Goal: Information Seeking & Learning: Learn about a topic

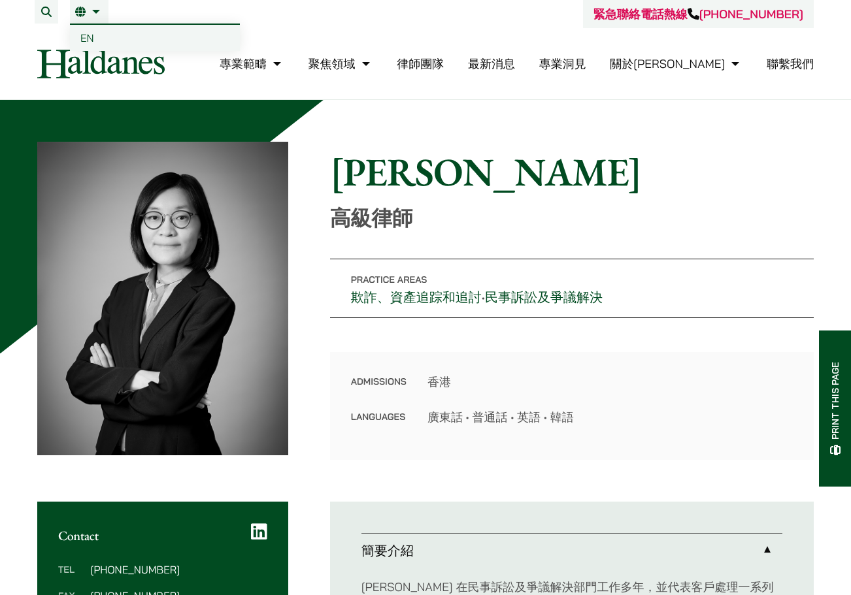
click at [89, 13] on link "繁" at bounding box center [89, 12] width 28 height 10
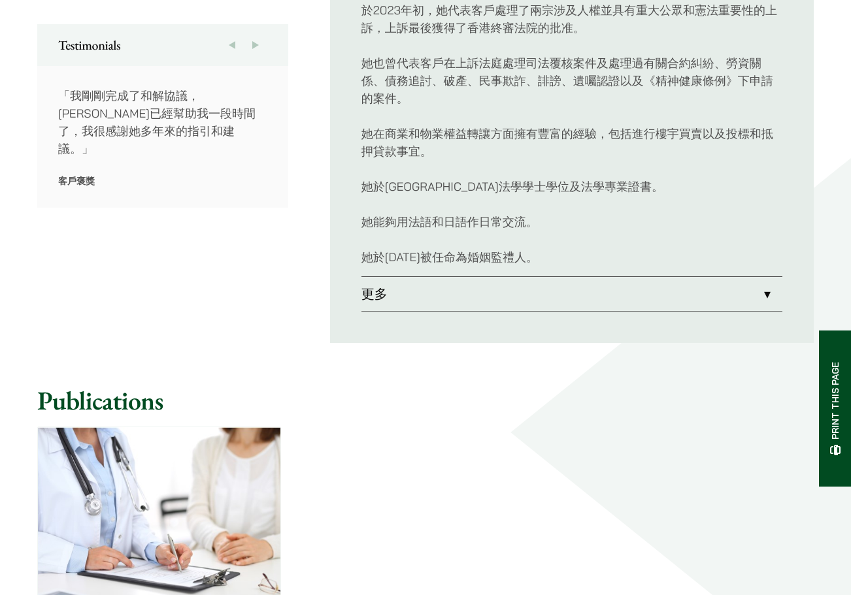
scroll to position [719, 0]
click at [503, 291] on link "更多" at bounding box center [571, 293] width 421 height 34
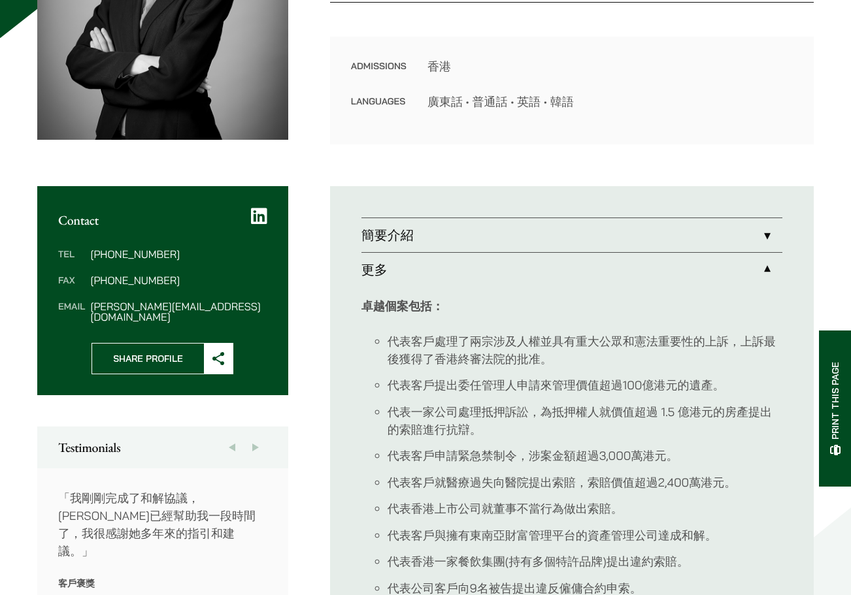
scroll to position [327, 0]
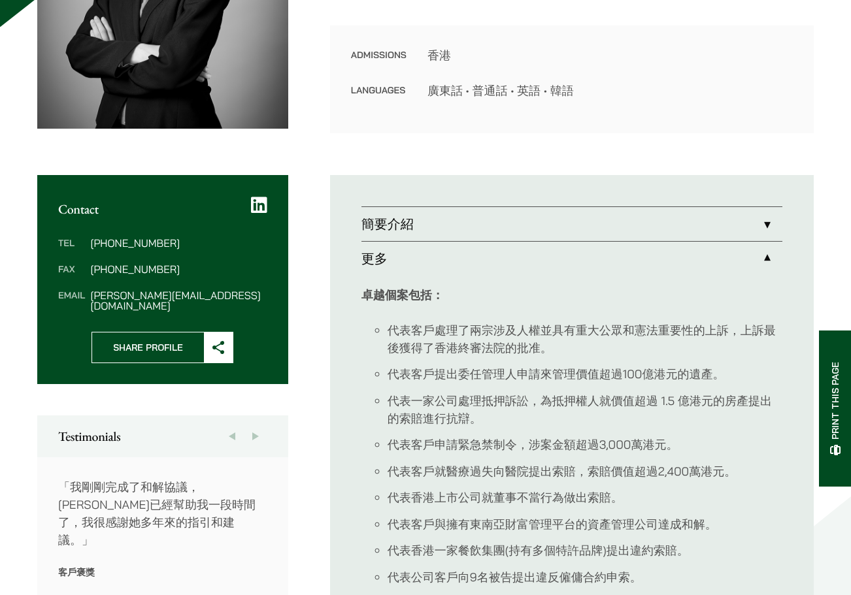
click at [416, 213] on link "簡要介紹" at bounding box center [571, 224] width 421 height 34
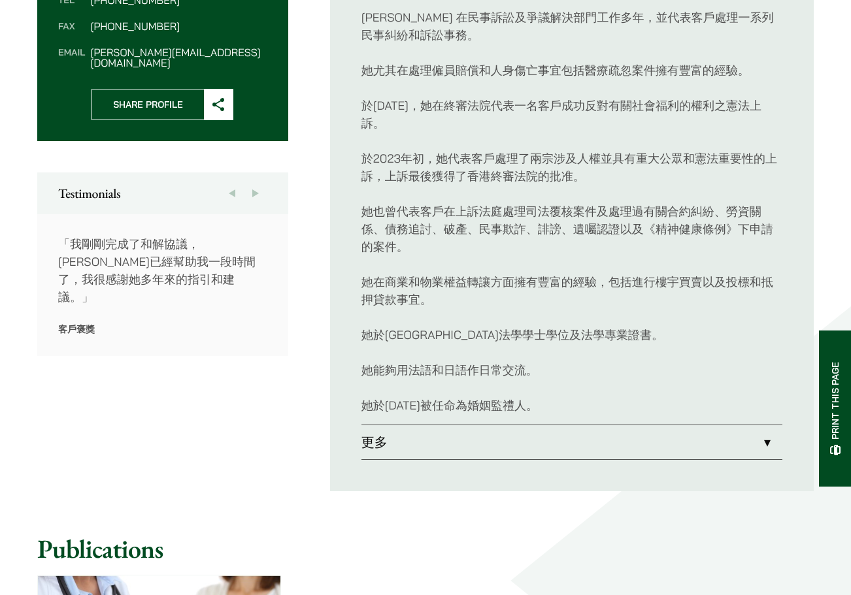
scroll to position [588, 0]
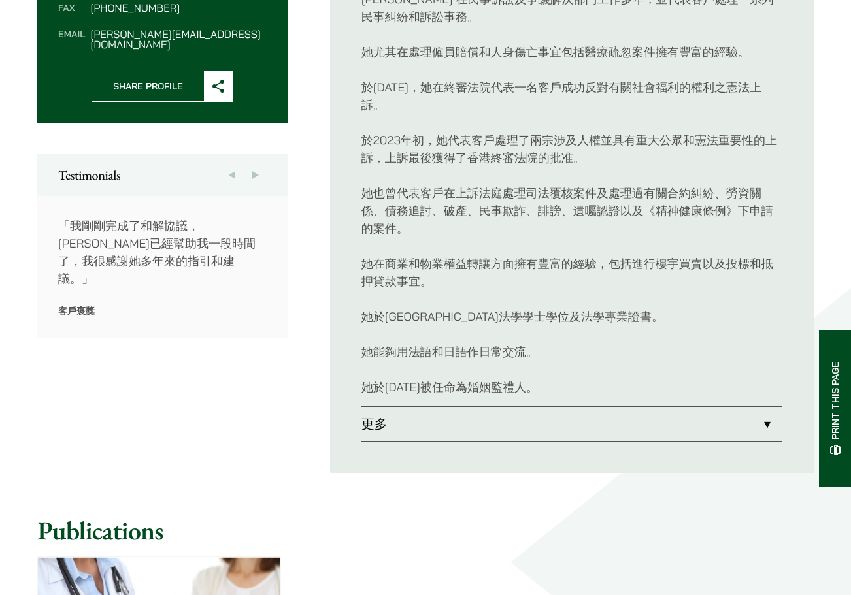
click at [478, 405] on div "[PERSON_NAME] 在民事訴訟及爭議解決部門工作多年，並代表客戶處理一系列民事糾紛和訴訟事務。 她尤其在處理僱員賠償和人身傷亡事宜包括醫療疏忽案件擁有…" at bounding box center [571, 193] width 421 height 427
click at [476, 423] on link "更多" at bounding box center [571, 424] width 421 height 34
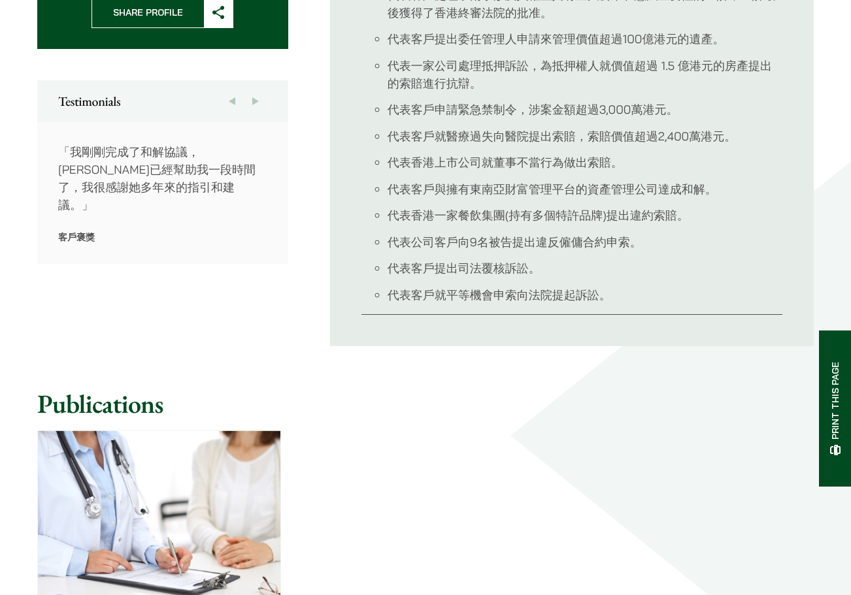
scroll to position [457, 0]
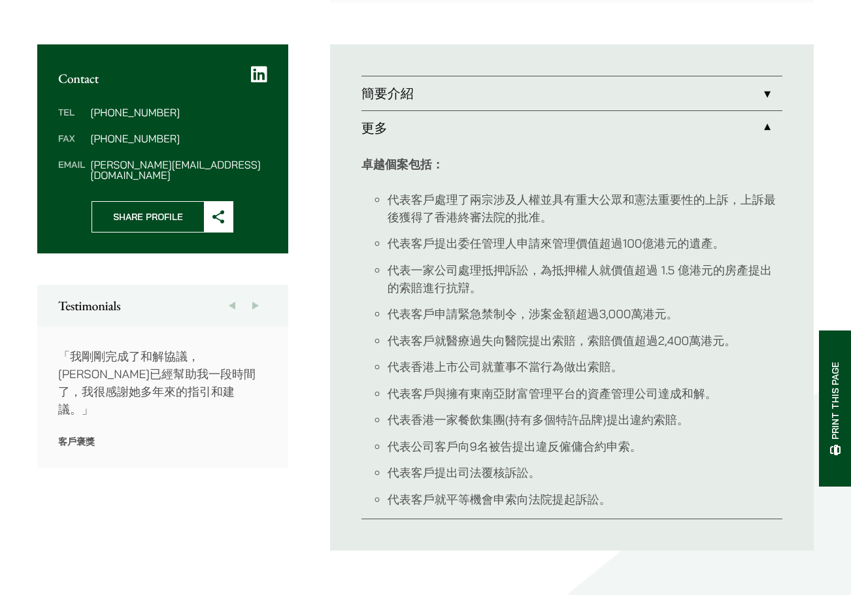
click at [250, 294] on button "Next" at bounding box center [256, 306] width 24 height 42
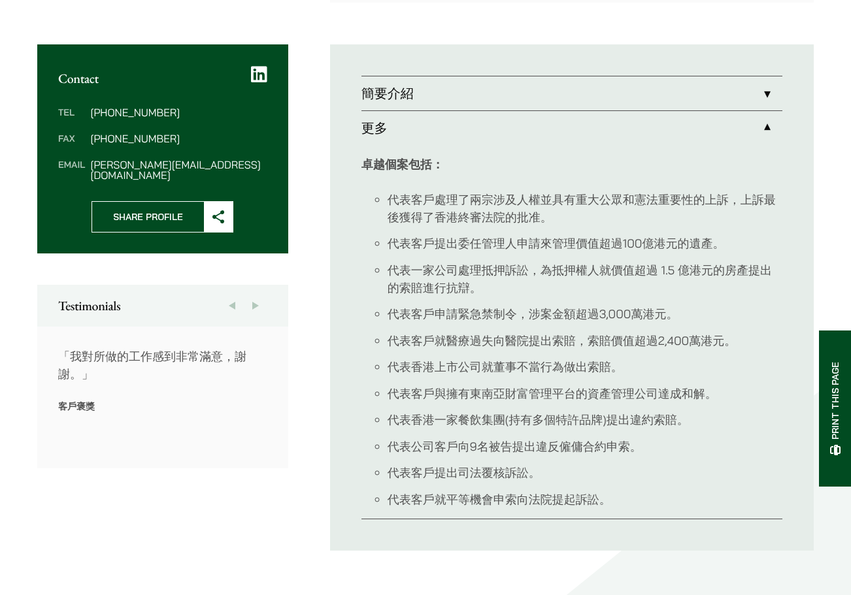
click at [256, 294] on button "Next" at bounding box center [256, 306] width 24 height 42
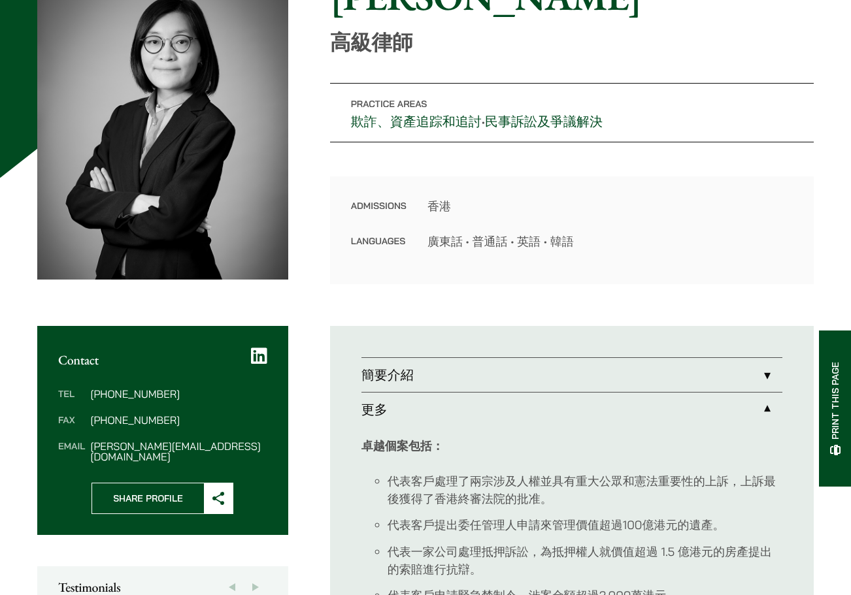
scroll to position [196, 0]
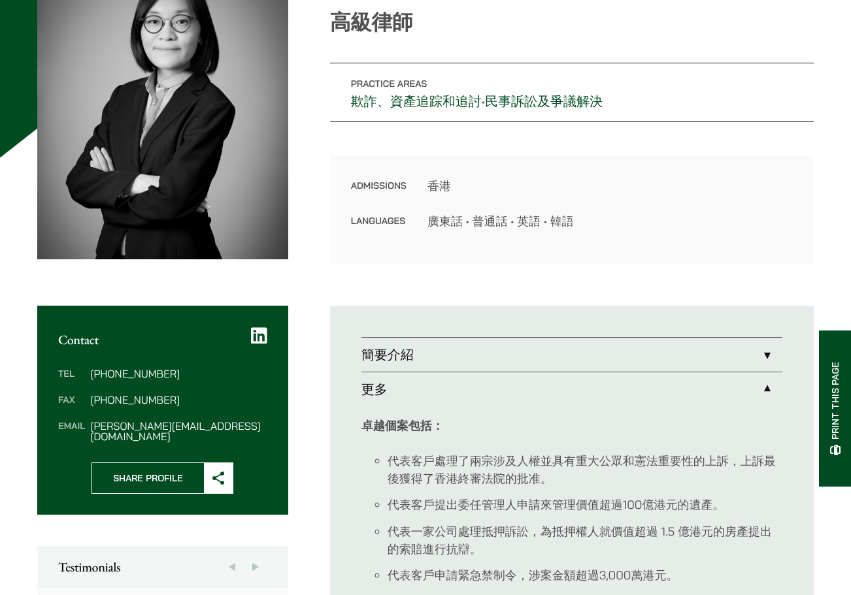
click at [533, 357] on link "簡要介紹" at bounding box center [571, 355] width 421 height 34
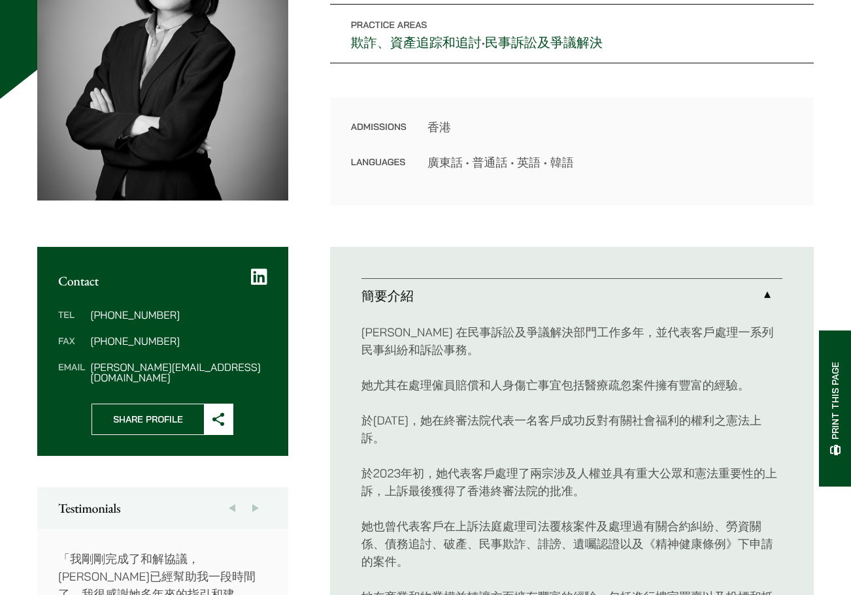
scroll to position [261, 0]
